Goal: Information Seeking & Learning: Find specific page/section

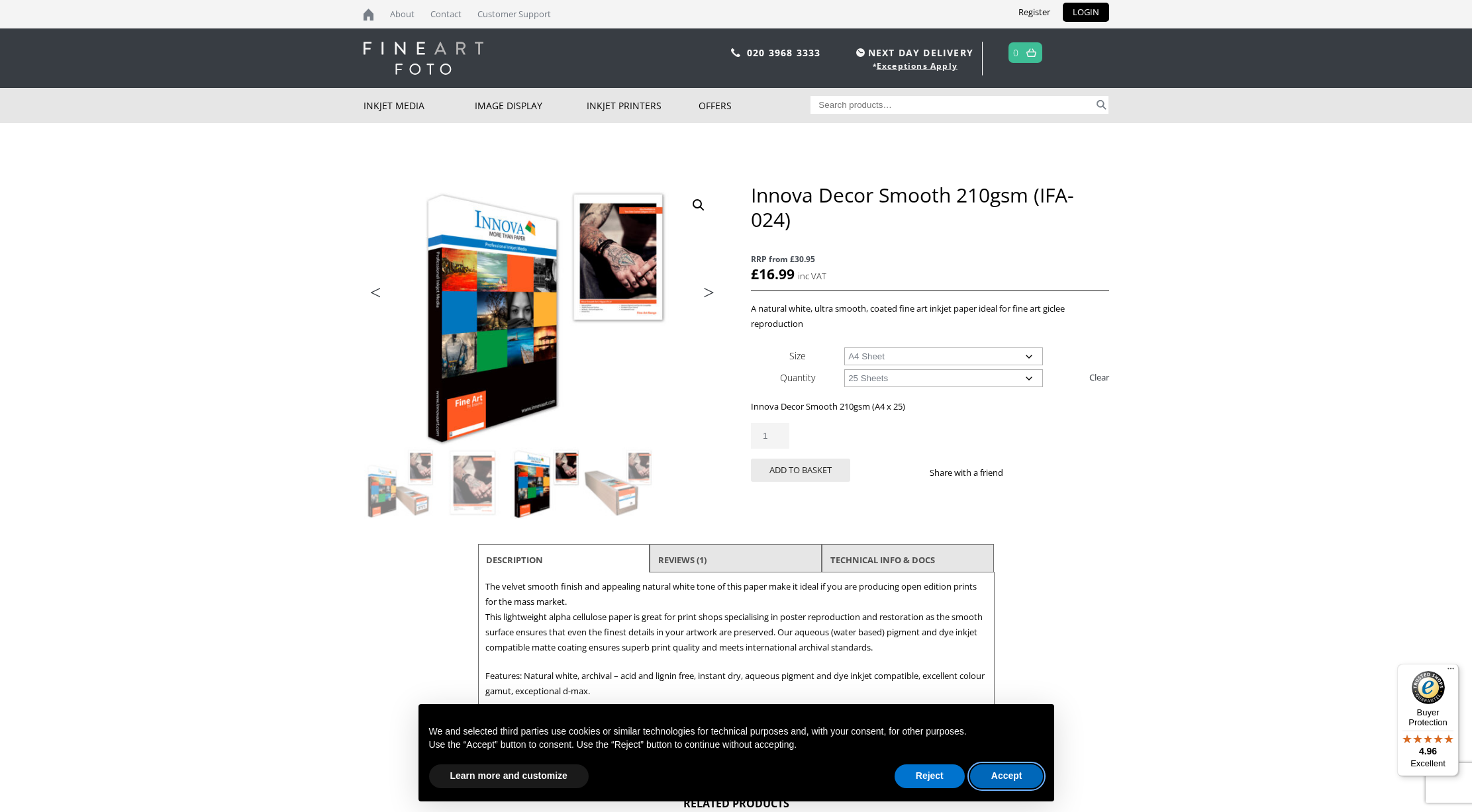
click at [1005, 775] on button "Accept" at bounding box center [1007, 776] width 73 height 24
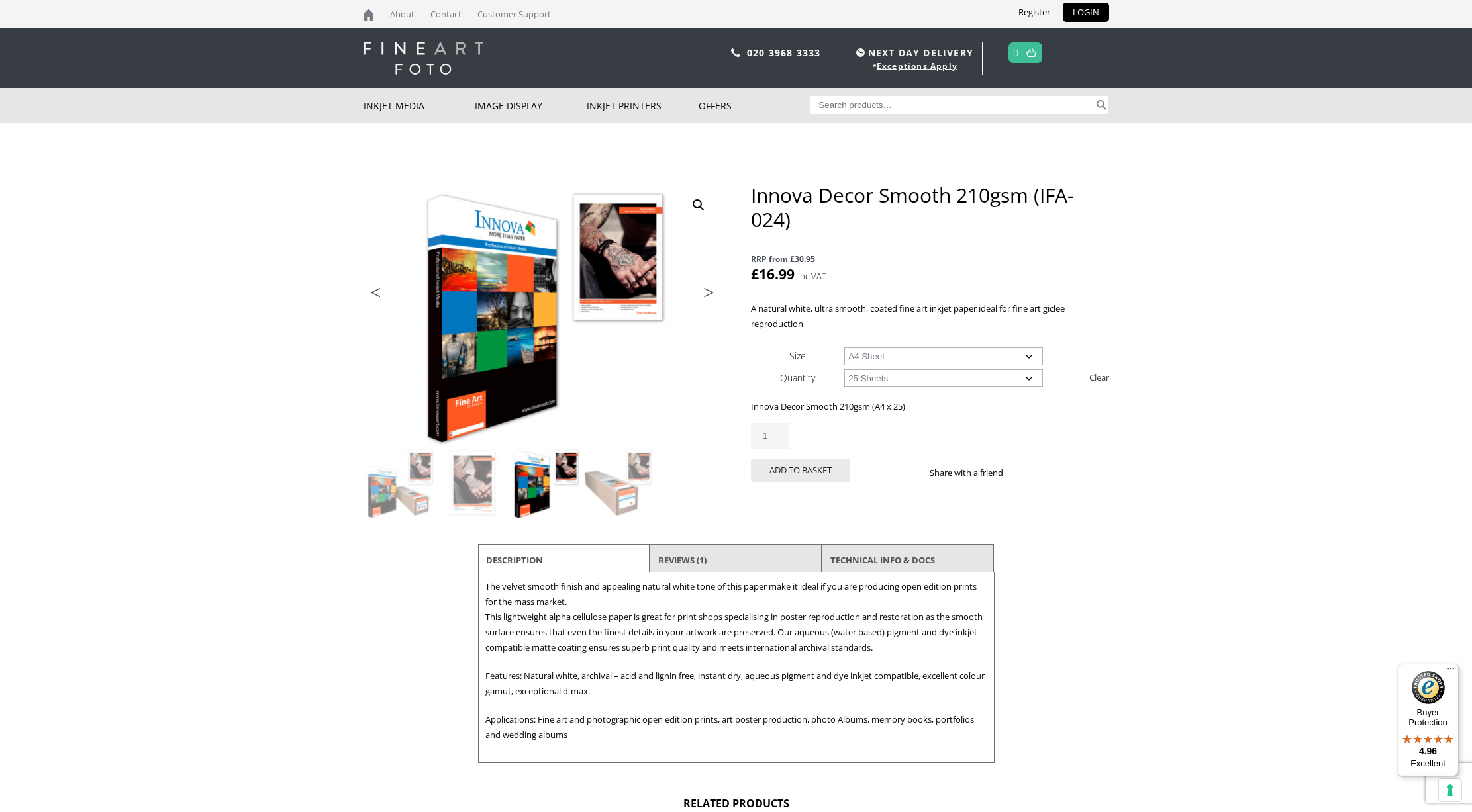
click at [535, 482] on img at bounding box center [546, 483] width 72 height 72
click at [870, 562] on link "TECHNICAL INFO & DOCS" at bounding box center [883, 560] width 105 height 24
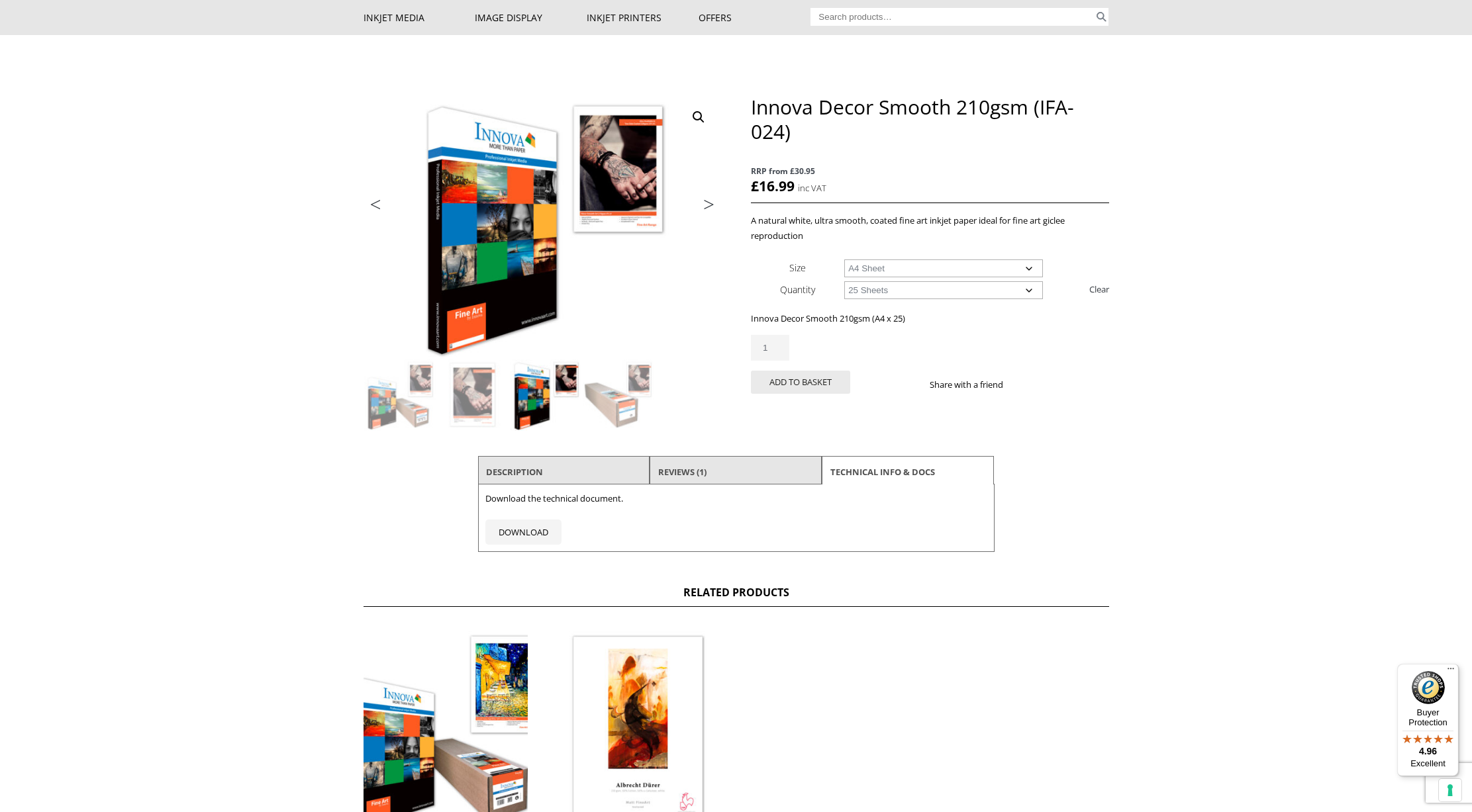
scroll to position [89, 0]
click at [581, 477] on li "Description" at bounding box center [564, 471] width 172 height 32
click at [536, 471] on link "Description" at bounding box center [514, 471] width 57 height 24
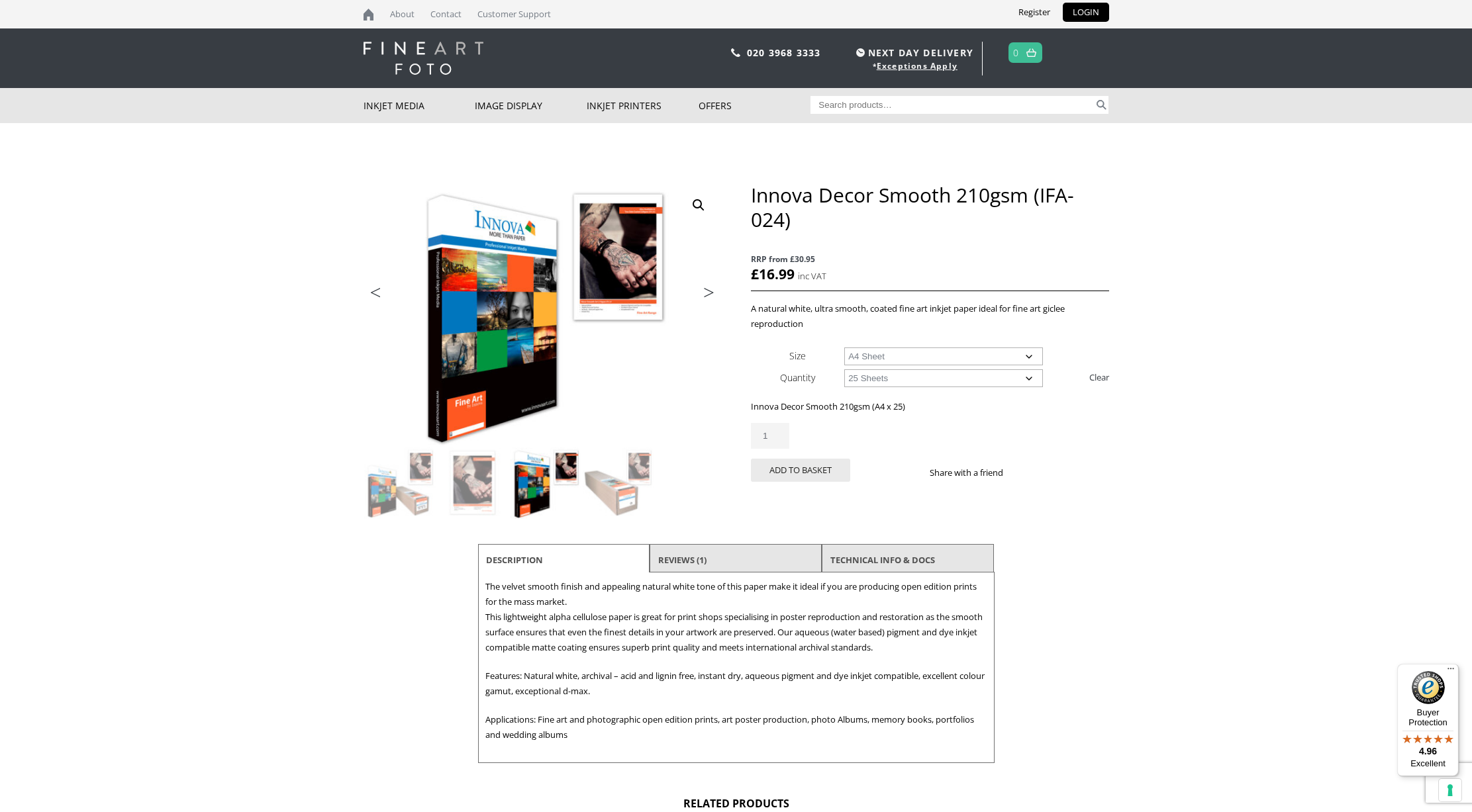
scroll to position [0, 0]
click at [827, 104] on input "Search for:" at bounding box center [951, 105] width 283 height 18
click at [1101, 105] on button "Search" at bounding box center [1101, 105] width 15 height 18
type input "s"
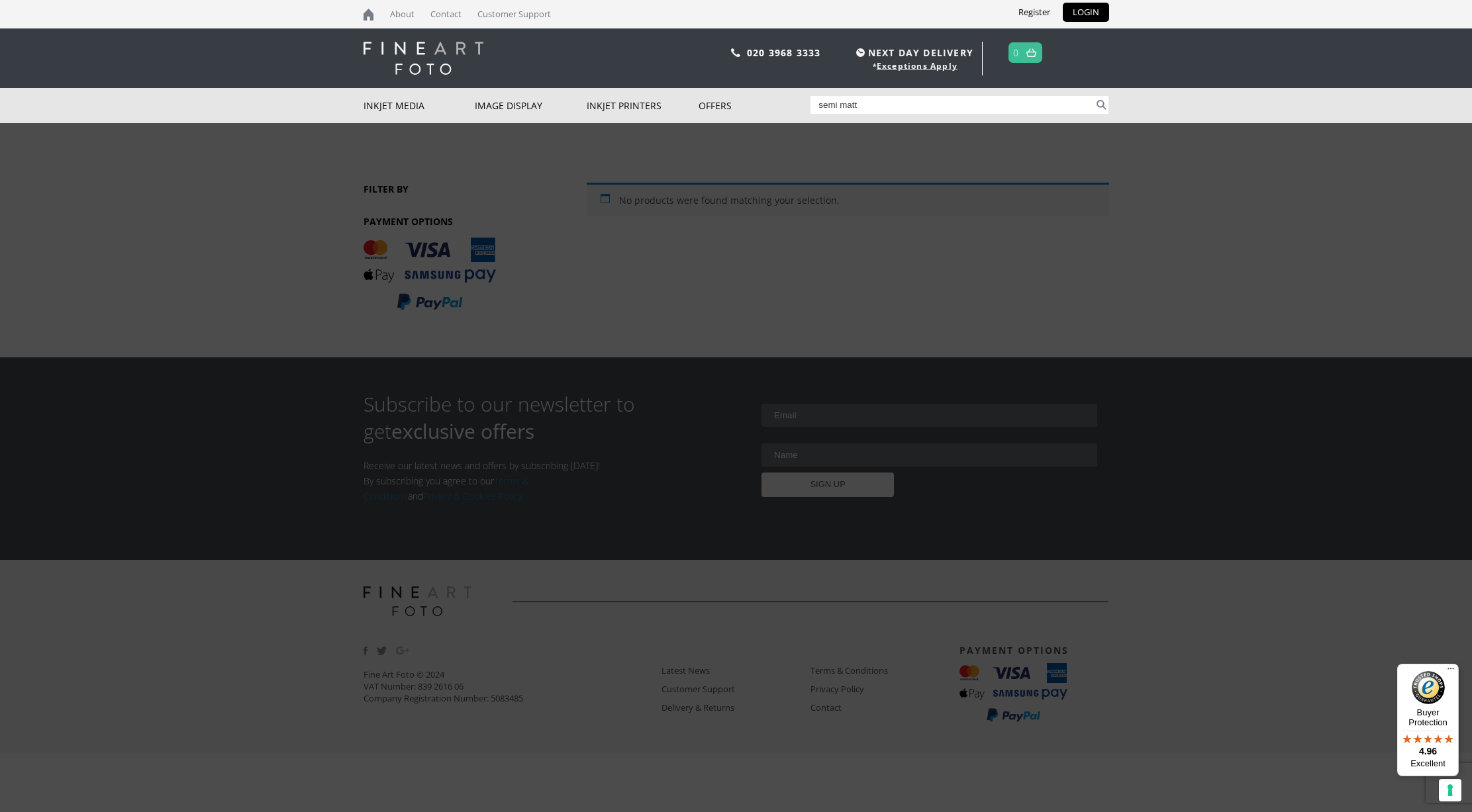
type input "semi matt"
click at [1101, 105] on button "Search" at bounding box center [1101, 105] width 15 height 18
